Goal: Task Accomplishment & Management: Use online tool/utility

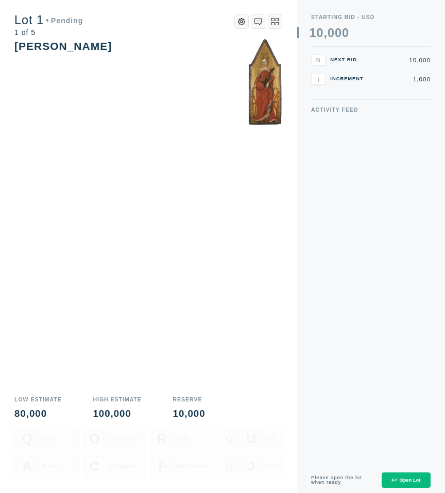
click at [415, 477] on div "Open Lot" at bounding box center [405, 479] width 29 height 5
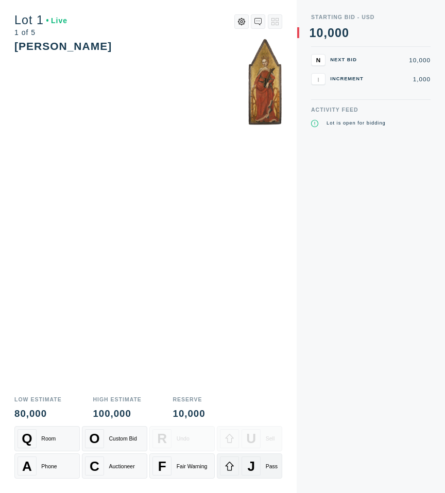
click at [259, 464] on div "J" at bounding box center [250, 465] width 19 height 19
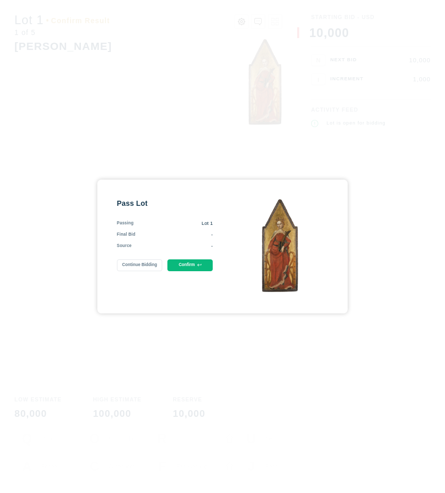
click at [200, 268] on button "Confirm" at bounding box center [190, 265] width 46 height 12
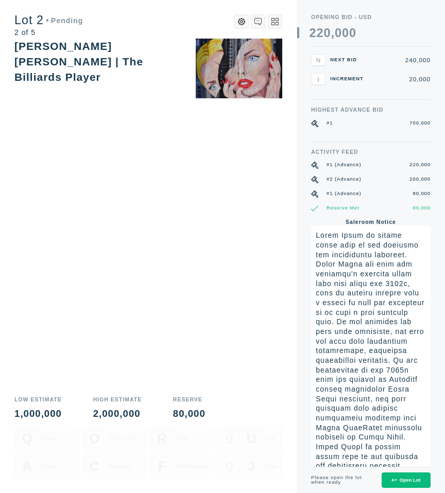
click at [404, 485] on button "Open Lot" at bounding box center [405, 480] width 49 height 16
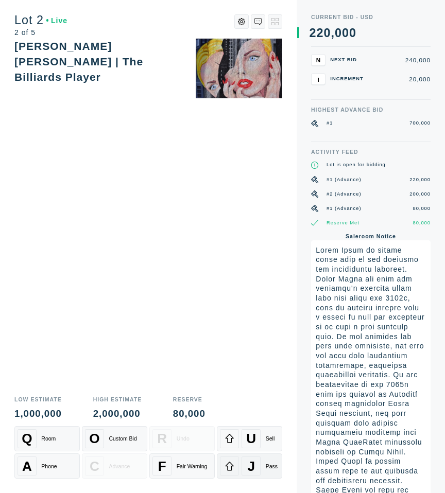
click at [260, 467] on div "J" at bounding box center [250, 465] width 19 height 19
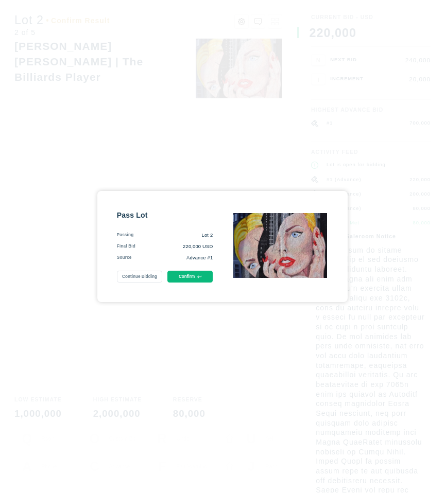
click at [201, 278] on icon at bounding box center [199, 277] width 4 height 4
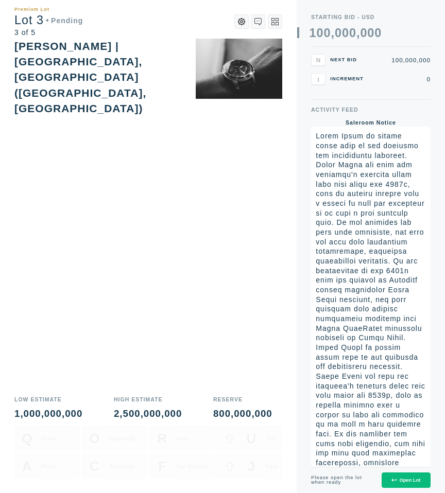
click at [405, 473] on button "Open Lot" at bounding box center [405, 480] width 49 height 16
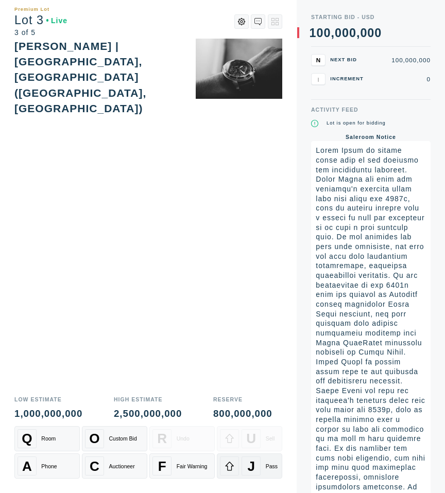
click at [252, 467] on span "J" at bounding box center [251, 466] width 8 height 16
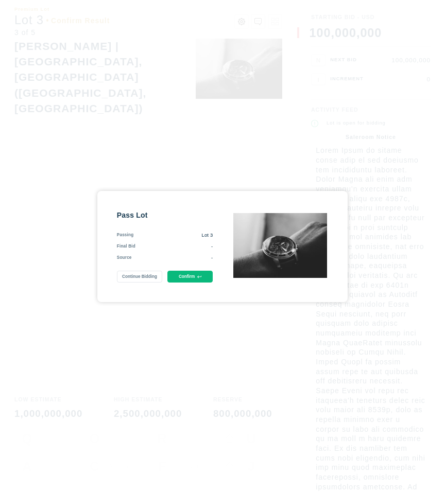
click at [205, 280] on button "Confirm" at bounding box center [190, 277] width 46 height 12
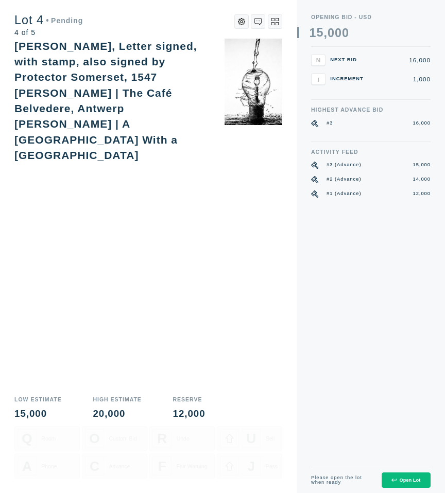
click at [399, 477] on div "Open Lot" at bounding box center [405, 479] width 29 height 5
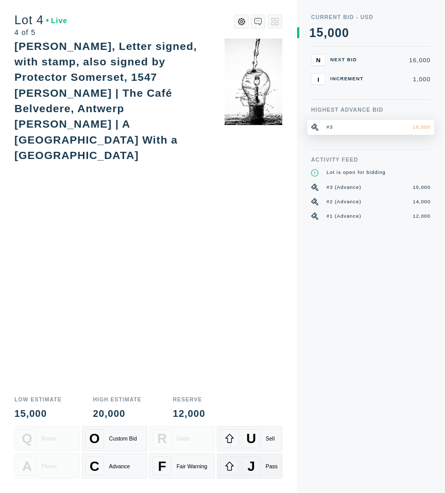
click at [240, 469] on div "J Pass" at bounding box center [249, 465] width 59 height 19
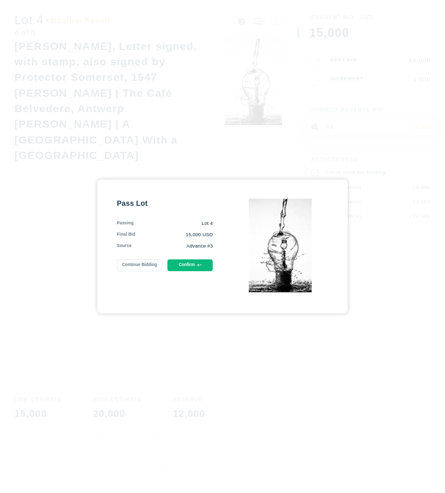
click at [193, 271] on button "Confirm" at bounding box center [190, 265] width 46 height 12
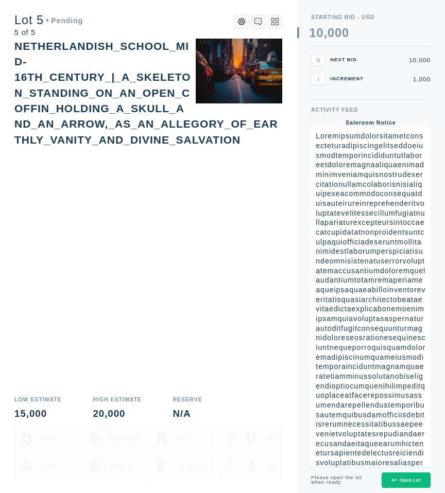
click at [387, 482] on button "Open Lot" at bounding box center [405, 480] width 49 height 16
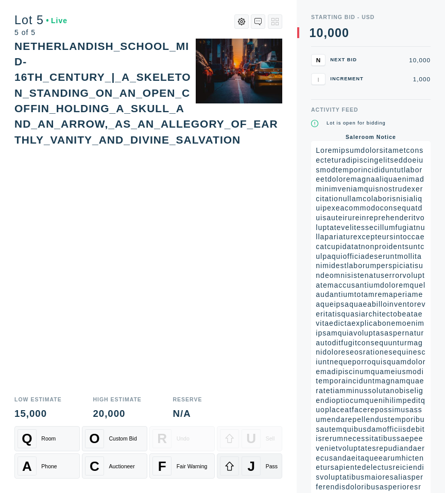
click at [247, 461] on span "J" at bounding box center [251, 466] width 8 height 16
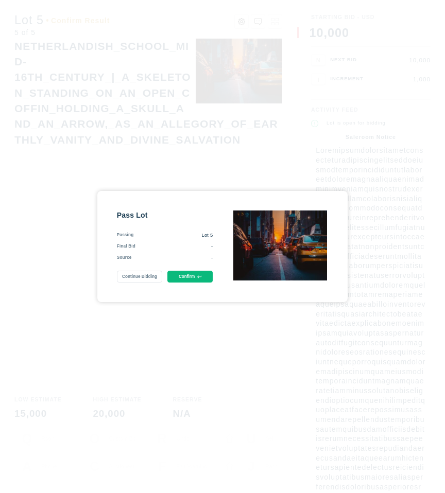
click at [200, 275] on icon at bounding box center [199, 277] width 4 height 4
